Goal: Information Seeking & Learning: Learn about a topic

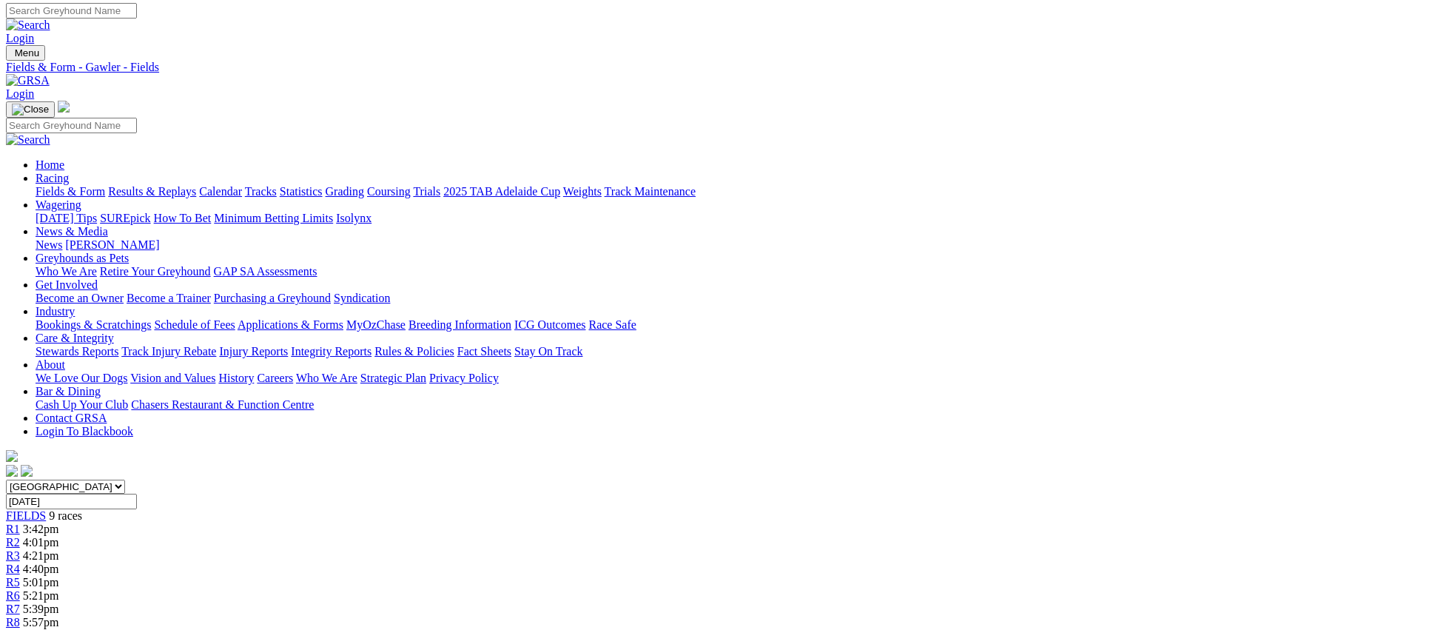
scroll to position [3, 0]
click at [602, 185] on link "Weights" at bounding box center [582, 191] width 38 height 13
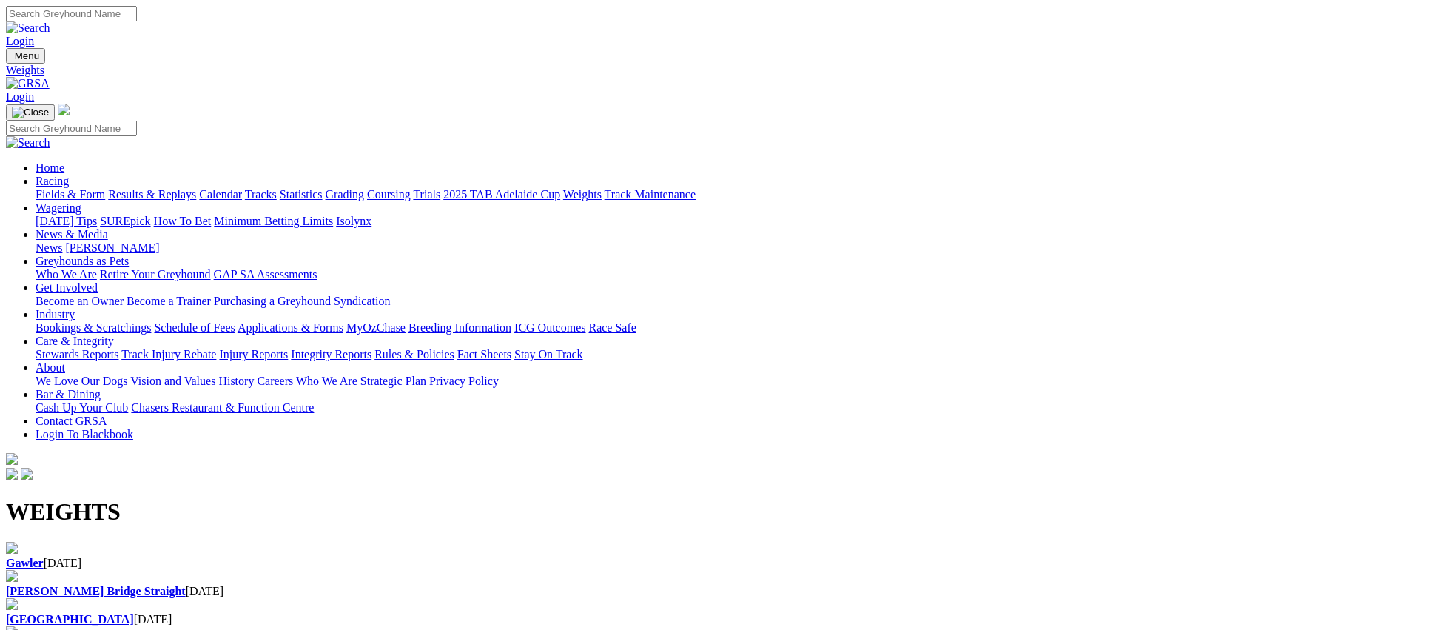
click at [247, 542] on div "Gawler 10 Sep 2025" at bounding box center [723, 556] width 1434 height 28
click at [522, 585] on div "Murray Bridge Straight 09 Sep 2025" at bounding box center [723, 591] width 1434 height 13
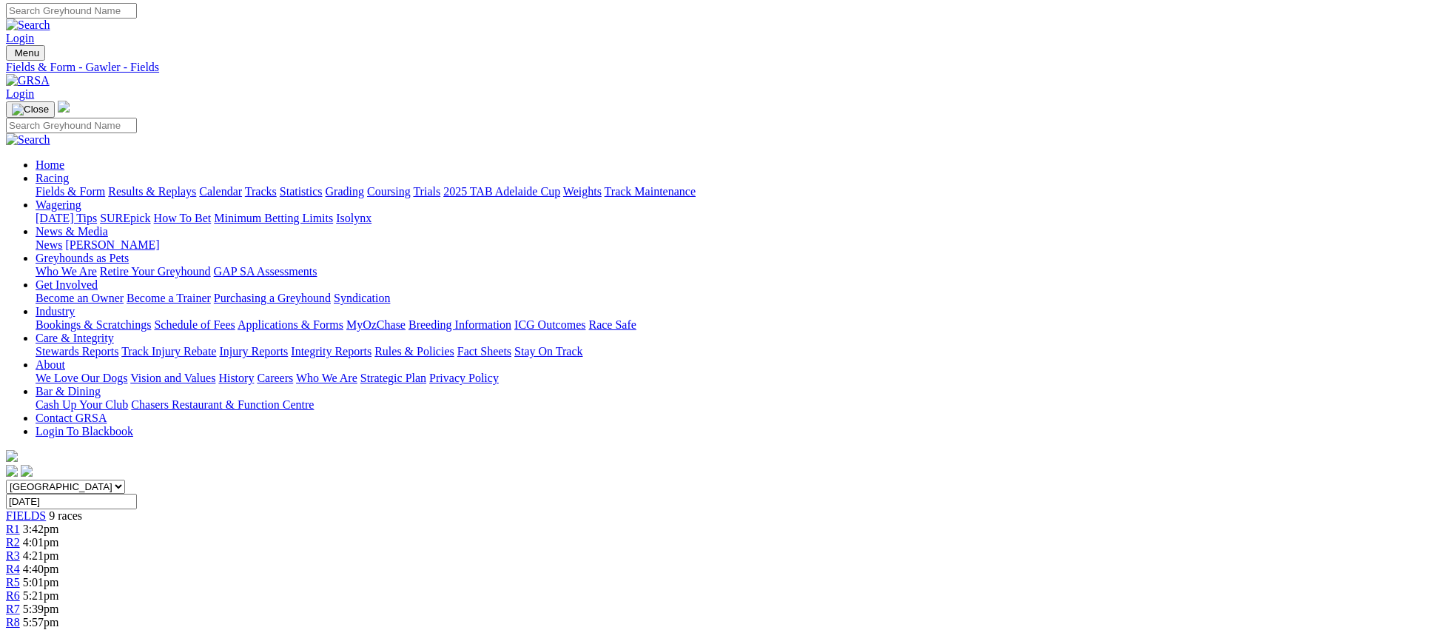
scroll to position [3, 0]
click at [105, 185] on link "Fields & Form" at bounding box center [71, 191] width 70 height 13
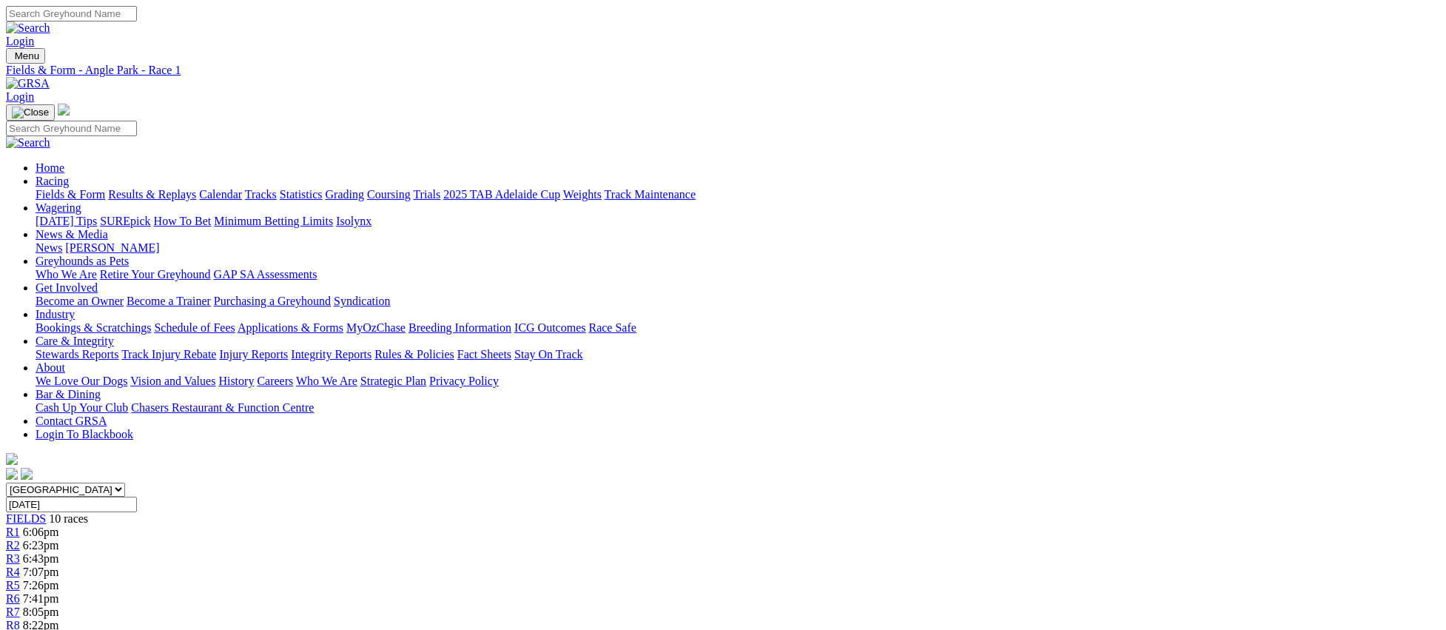
click at [105, 188] on link "Fields & Form" at bounding box center [71, 194] width 70 height 13
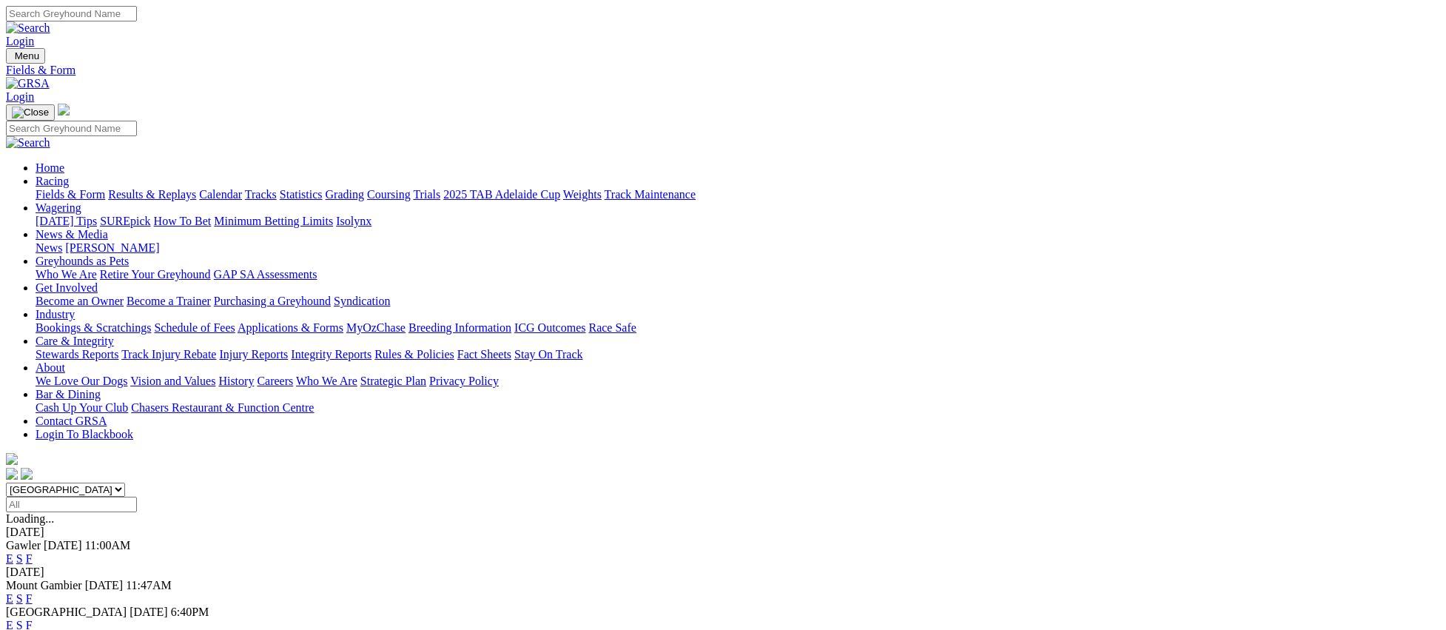
click at [13, 619] on link "E" at bounding box center [9, 625] width 7 height 13
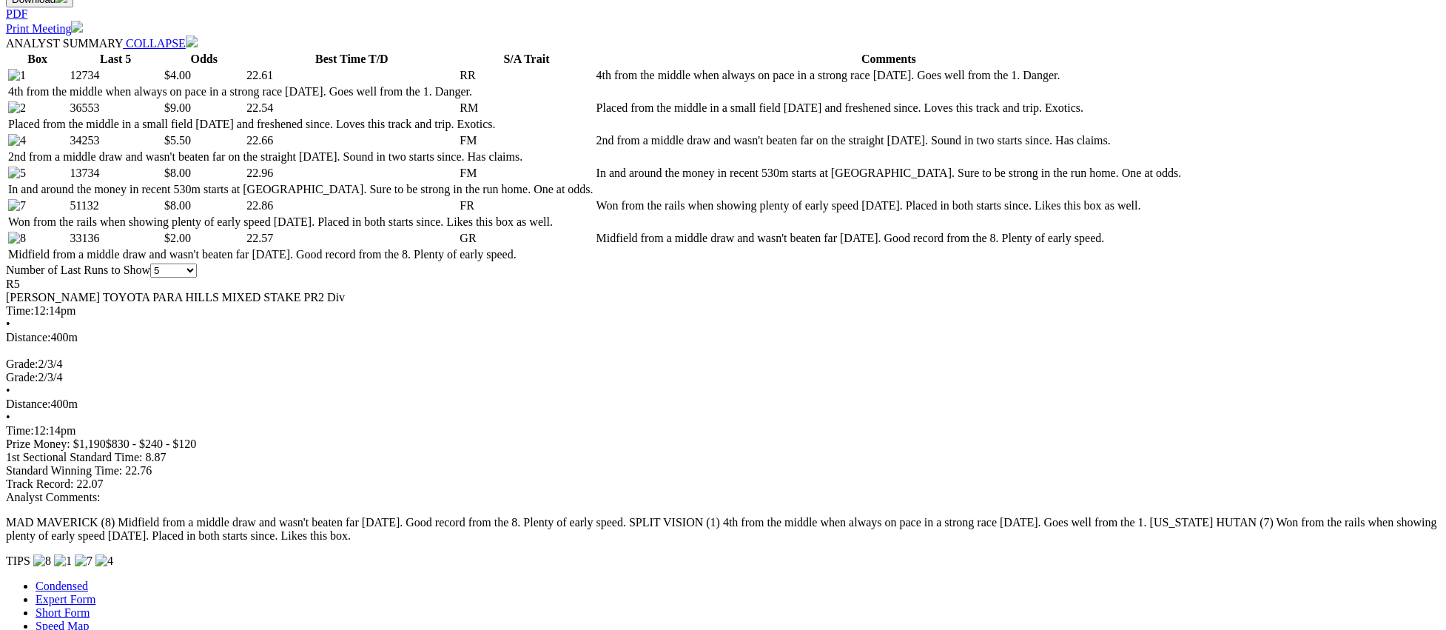
scroll to position [732, 0]
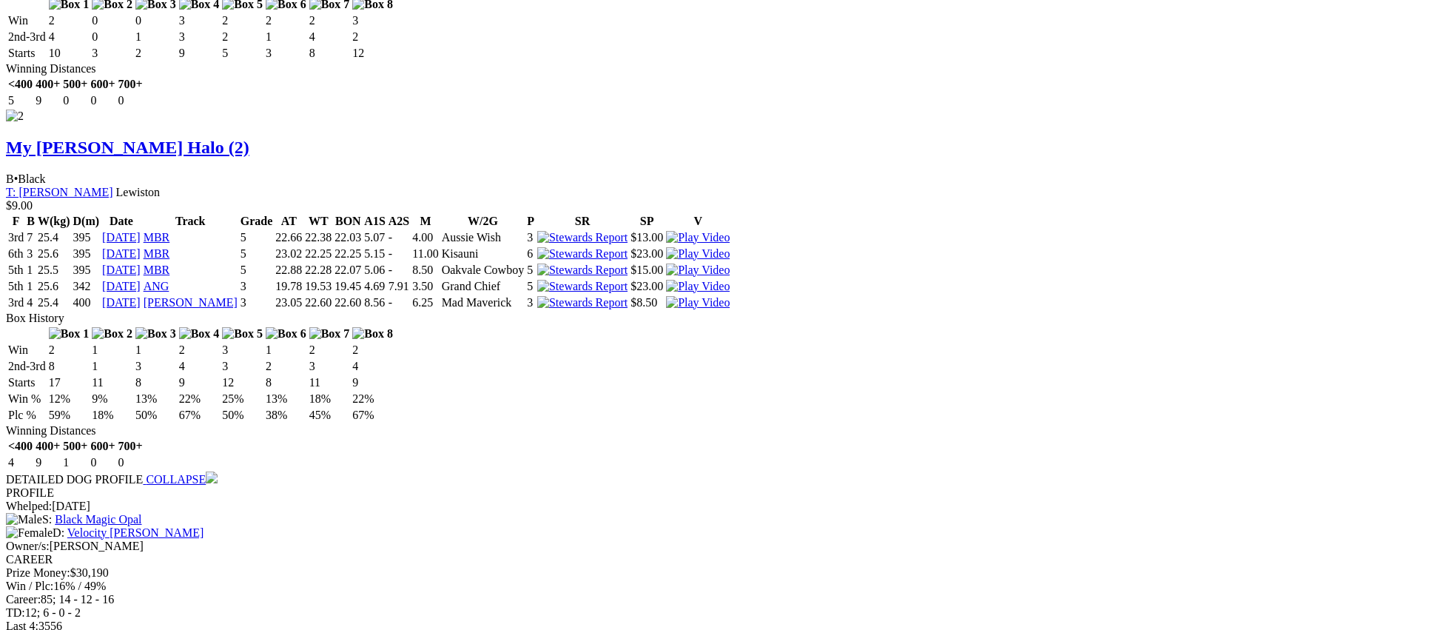
scroll to position [2047, 0]
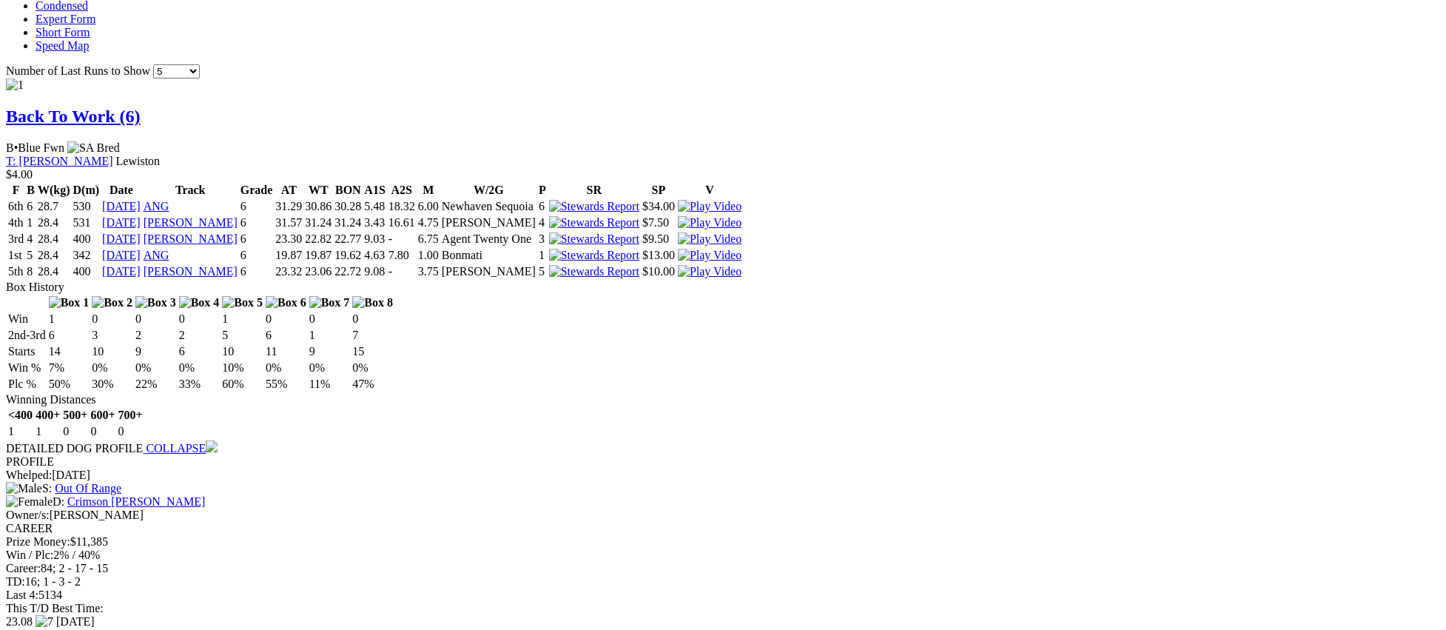
scroll to position [1291, 0]
